Goal: Complete application form

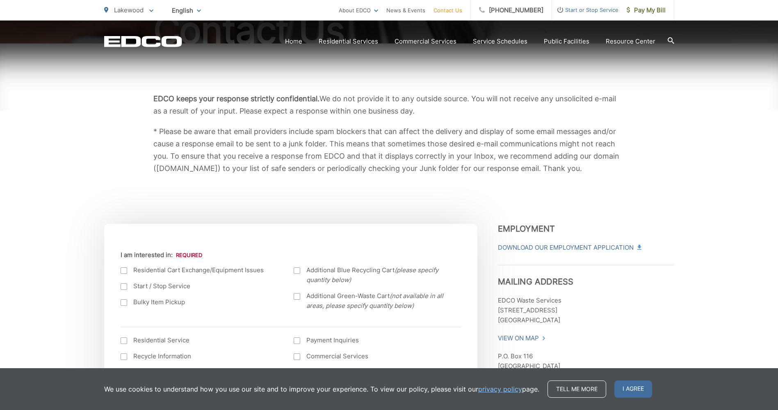
scroll to position [123, 0]
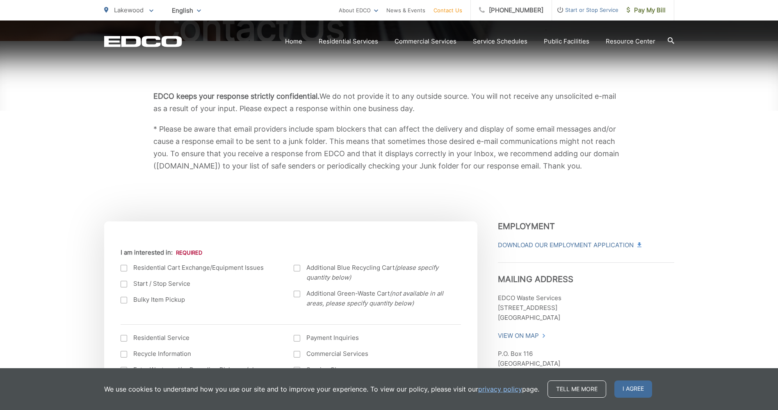
click at [123, 268] on div at bounding box center [124, 268] width 7 height 7
click at [0, 0] on input "I am interested in:" at bounding box center [0, 0] width 0 height 0
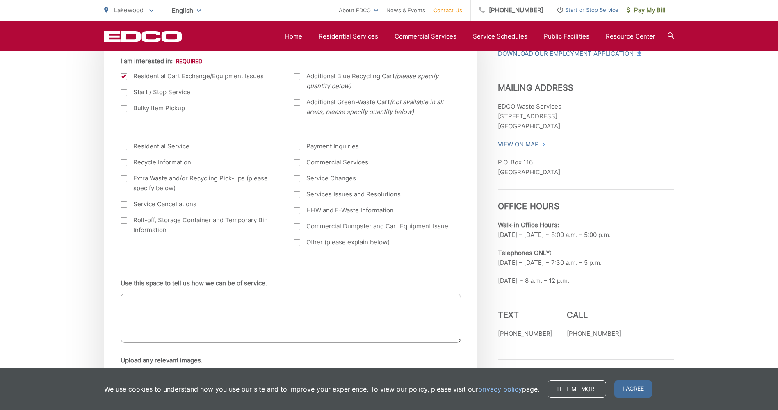
scroll to position [287, 0]
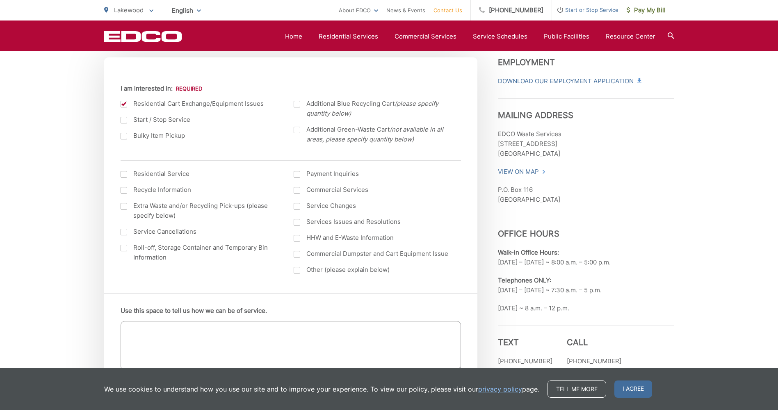
click at [151, 333] on textarea "Use this space to tell us how we can be of service." at bounding box center [291, 345] width 340 height 49
click at [169, 328] on textarea "My blue bin<" at bounding box center [291, 345] width 340 height 49
click at [150, 327] on textarea "My blue bin, # R65-017393" at bounding box center [291, 345] width 340 height 49
click at [243, 330] on textarea "My blue recycling bin, # R65-017393" at bounding box center [291, 345] width 340 height 49
click at [363, 332] on textarea "My blue recycling bin, # R65-017393 is all cracked, and I don't know how much" at bounding box center [291, 345] width 340 height 49
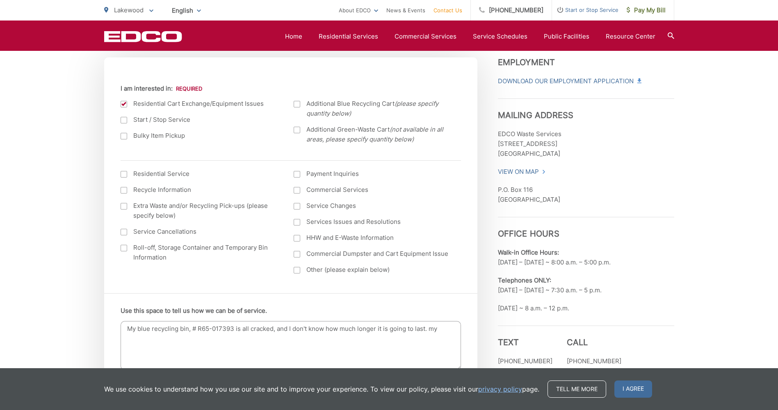
drag, startPoint x: 431, startPoint y: 331, endPoint x: 468, endPoint y: 309, distance: 42.8
click at [468, 309] on div "Use this space to tell us how we can be of service. My blue recycling bin, # R6…" at bounding box center [290, 386] width 373 height 186
click at [440, 330] on textarea "My blue recycling bin, # R65-017393 is all cracked, and I don't know how much l…" at bounding box center [291, 345] width 340 height 49
click at [343, 338] on textarea "My blue recycling bin, # R65-017393 is all cracked, and I don't know how much l…" at bounding box center [291, 345] width 340 height 49
click at [414, 336] on textarea "My blue recycling bin, # R65-017393 is all cracked, and I don't know how much l…" at bounding box center [291, 345] width 340 height 49
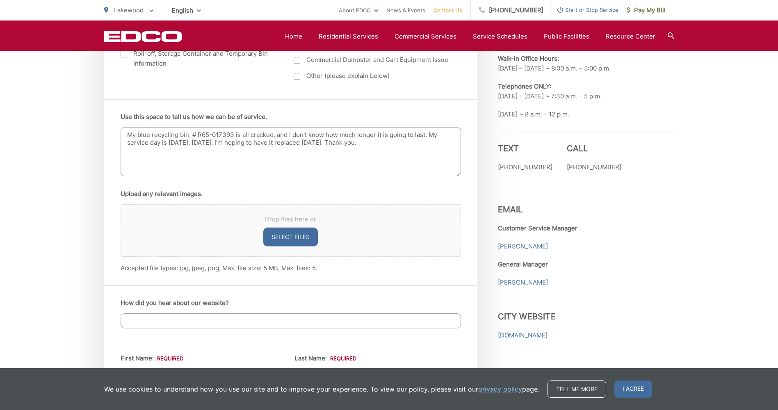
scroll to position [492, 0]
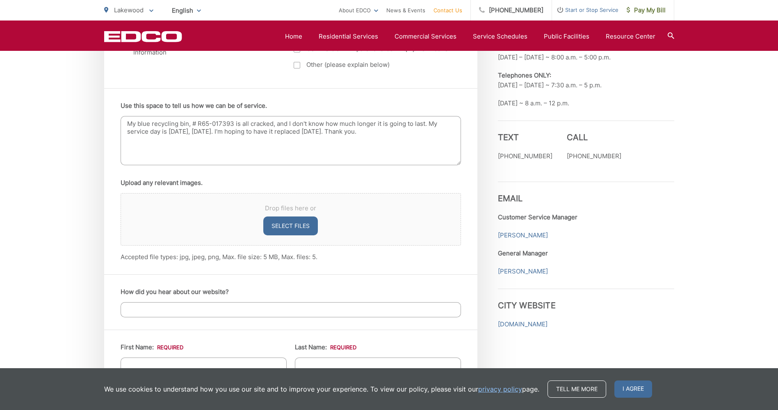
click at [205, 141] on textarea "My blue recycling bin, # R65-017393 is all cracked, and I don't know how much l…" at bounding box center [291, 140] width 340 height 49
click at [138, 148] on textarea "My blue recycling bin, # R65-017393 is all cracked, and I don't know how much l…" at bounding box center [291, 140] width 340 height 49
click at [180, 148] on textarea "My blue recycling bin, # R65-017393 is all cracked, and I don't know how much l…" at bounding box center [291, 140] width 340 height 49
click at [187, 144] on textarea "My blue recycling bin, # R65-017393 is all cracked, and I don't know how much l…" at bounding box center [291, 140] width 340 height 49
click at [128, 153] on textarea "My blue recycling bin, # R65-017393 is all cracked, and I don't know how much l…" at bounding box center [291, 140] width 340 height 49
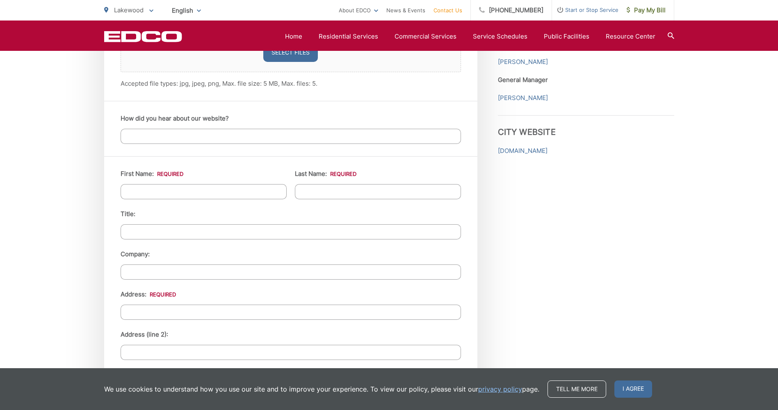
scroll to position [697, 0]
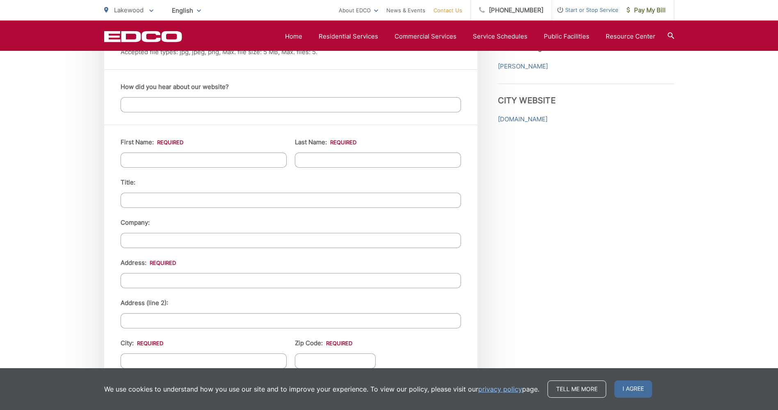
type textarea "My blue recycling bin, # R65-017393 is all cracked, and I don't know how much l…"
click at [137, 156] on input "First Name: *" at bounding box center [204, 159] width 166 height 15
type input "Francisco Javier"
type input "Magana"
type input "400167063700"
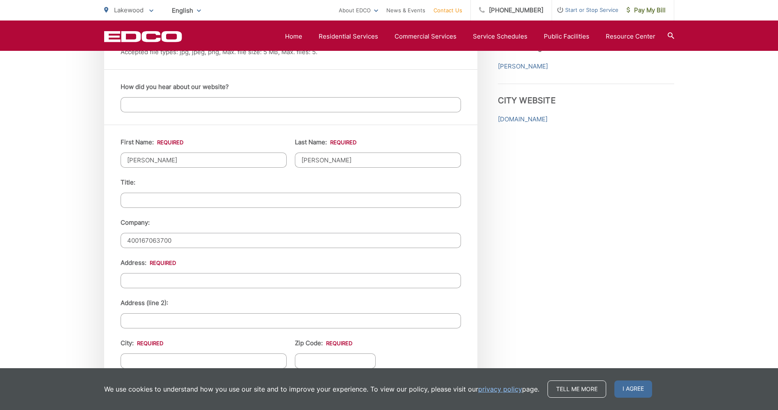
type input "7069 Schroll St, Lakewood, CA, 90713"
type input "Lakewood"
type input "90713"
type input "5623771019"
type input "grupomag96@gmail.com"
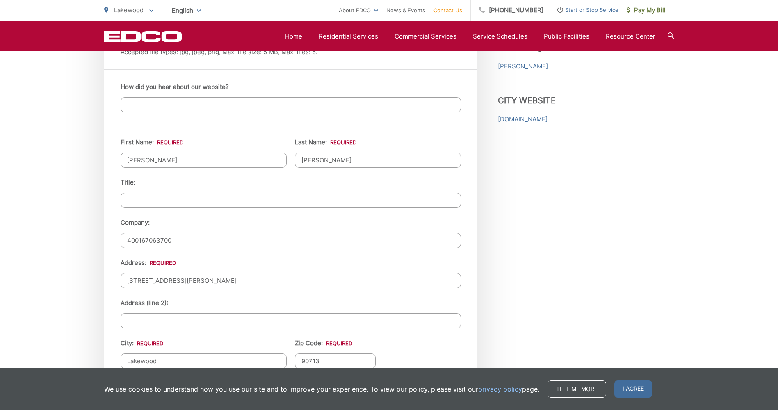
type input "grupomag96@gmail.com"
type input "(562) 377-1019"
click at [184, 157] on input "Francisco Javier" at bounding box center [204, 159] width 166 height 15
type input "Francisco"
click at [56, 275] on div "EDCO keeps your response strictly confidential. We do not provide it to any out…" at bounding box center [389, 98] width 778 height 1263
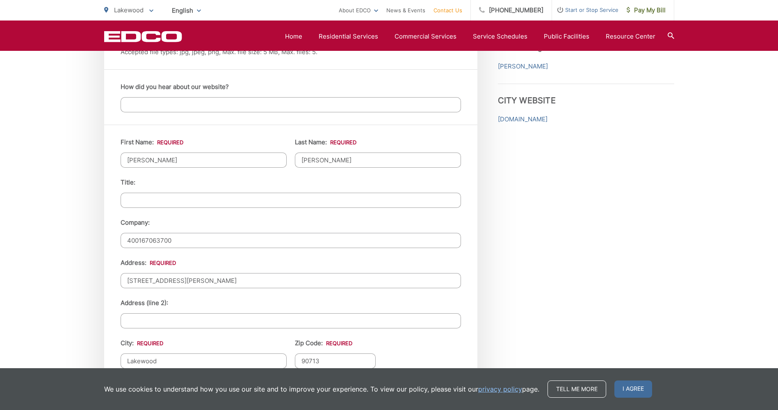
click at [179, 240] on input "400167063700" at bounding box center [291, 240] width 340 height 15
type input "4"
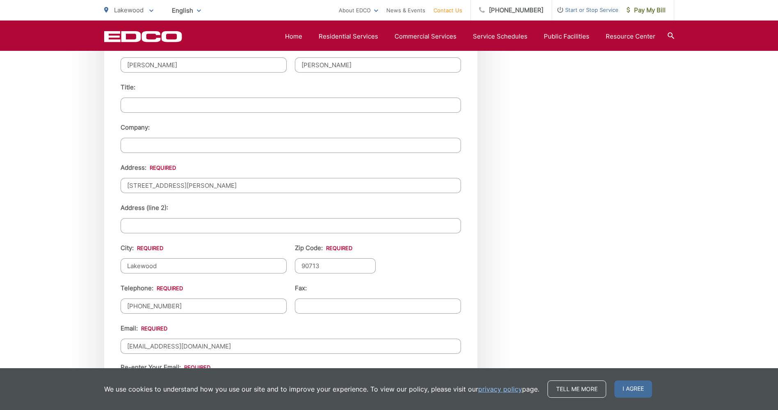
scroll to position [820, 0]
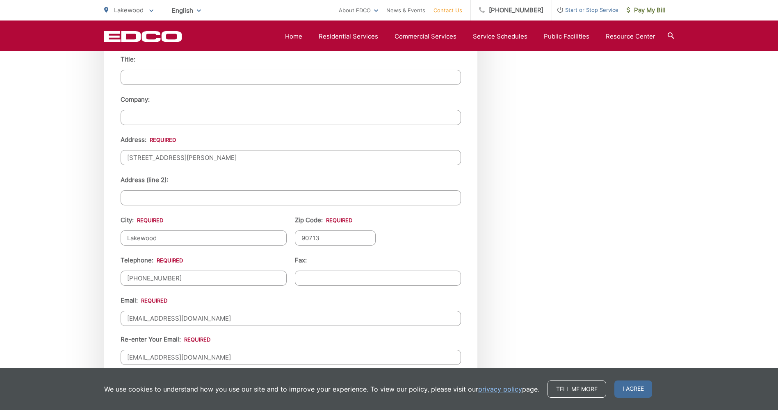
click at [176, 277] on input "(562) 377-1019" at bounding box center [204, 278] width 166 height 15
type input "(562) 706-0795"
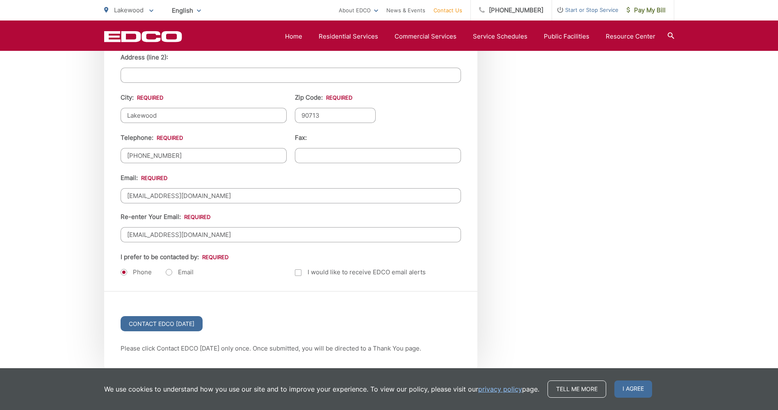
scroll to position [943, 0]
click at [298, 271] on div at bounding box center [298, 272] width 7 height 7
click at [0, 0] on input "Email Alerts" at bounding box center [0, 0] width 0 height 0
click at [165, 321] on input "Contact EDCO Today" at bounding box center [162, 323] width 82 height 15
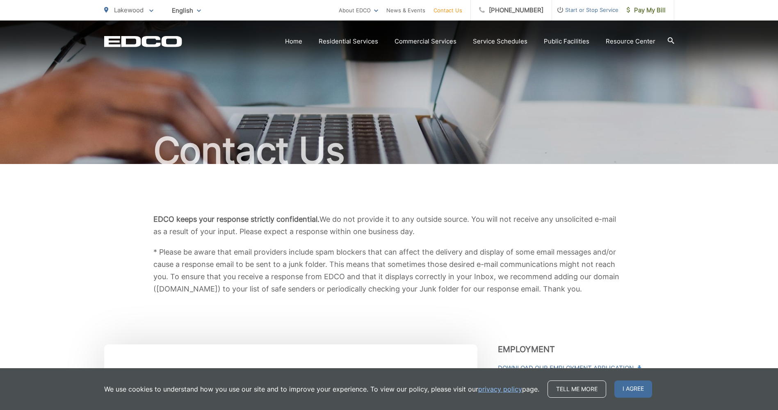
scroll to position [943, 0]
